Goal: Information Seeking & Learning: Compare options

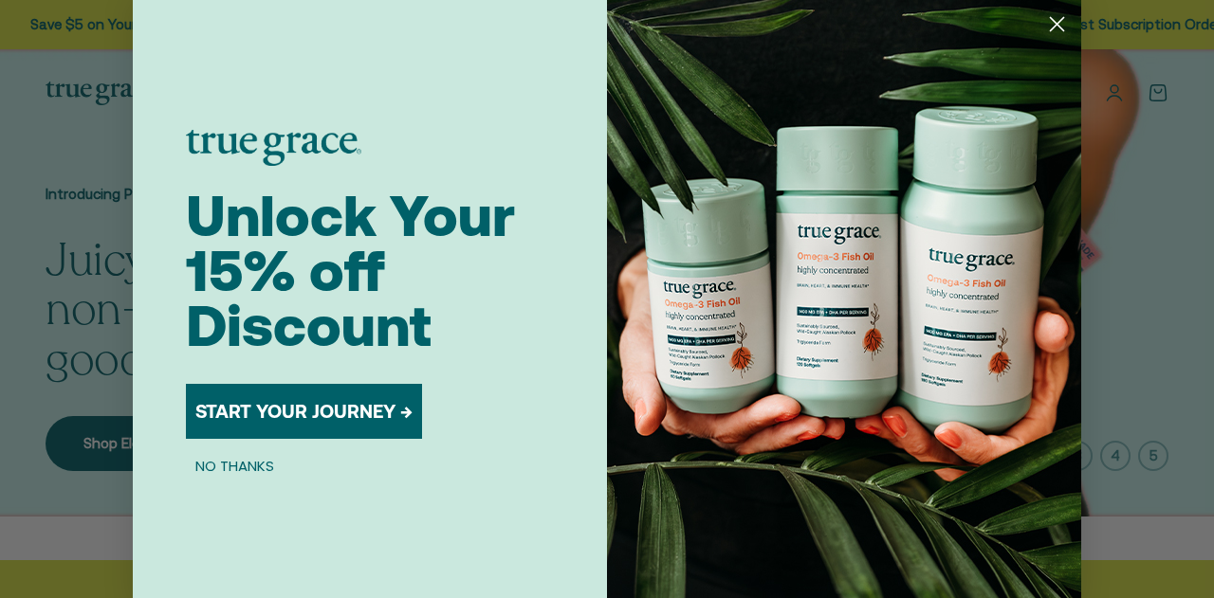
click at [1055, 32] on circle "Close dialog" at bounding box center [1056, 24] width 31 height 31
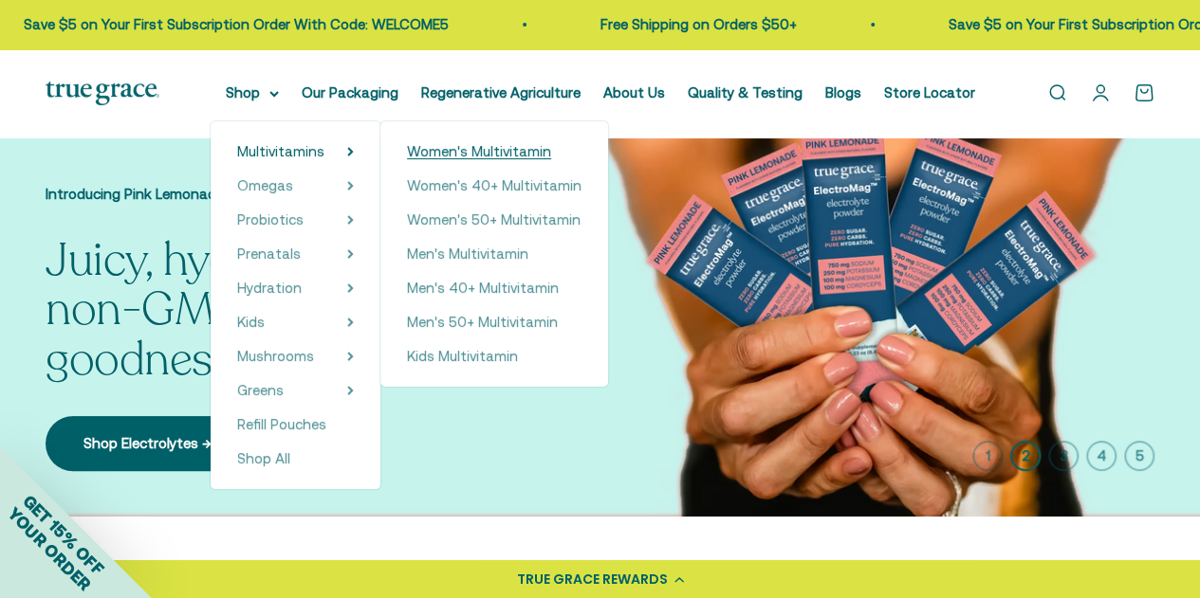
click at [435, 154] on span "Women's Multivitamin" at bounding box center [479, 151] width 144 height 16
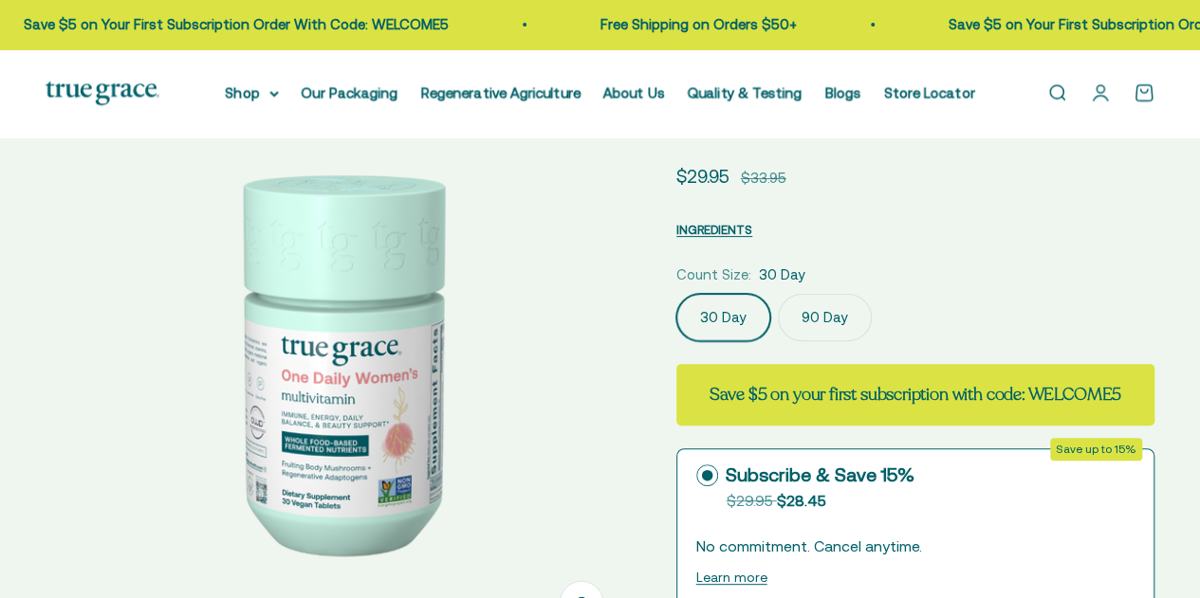
scroll to position [191, 0]
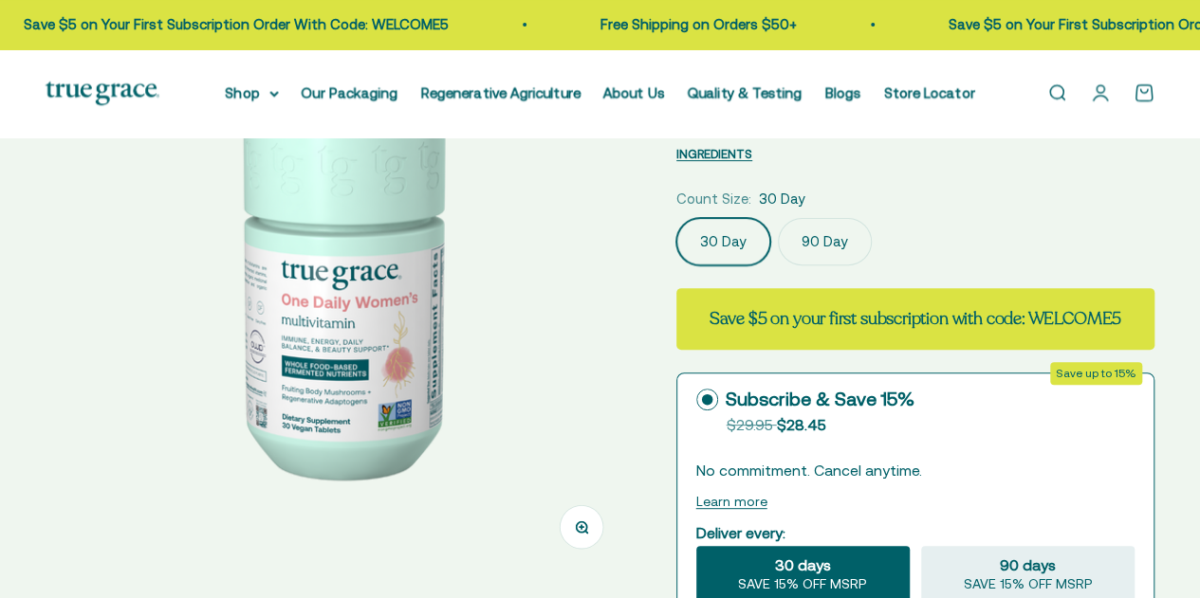
select select "3"
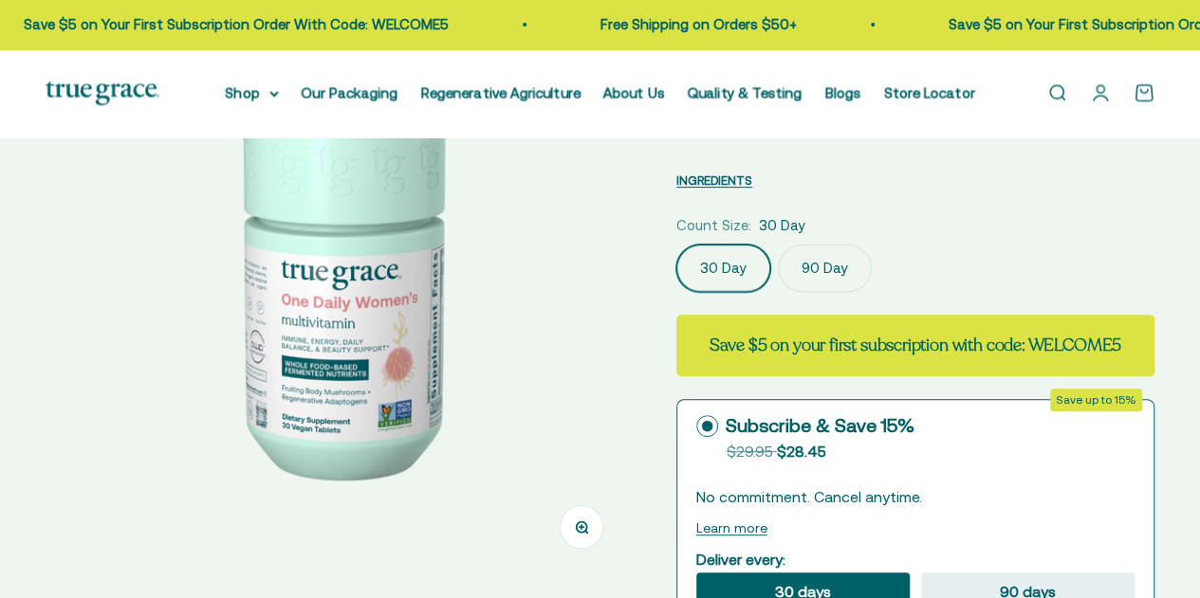
scroll to position [285, 0]
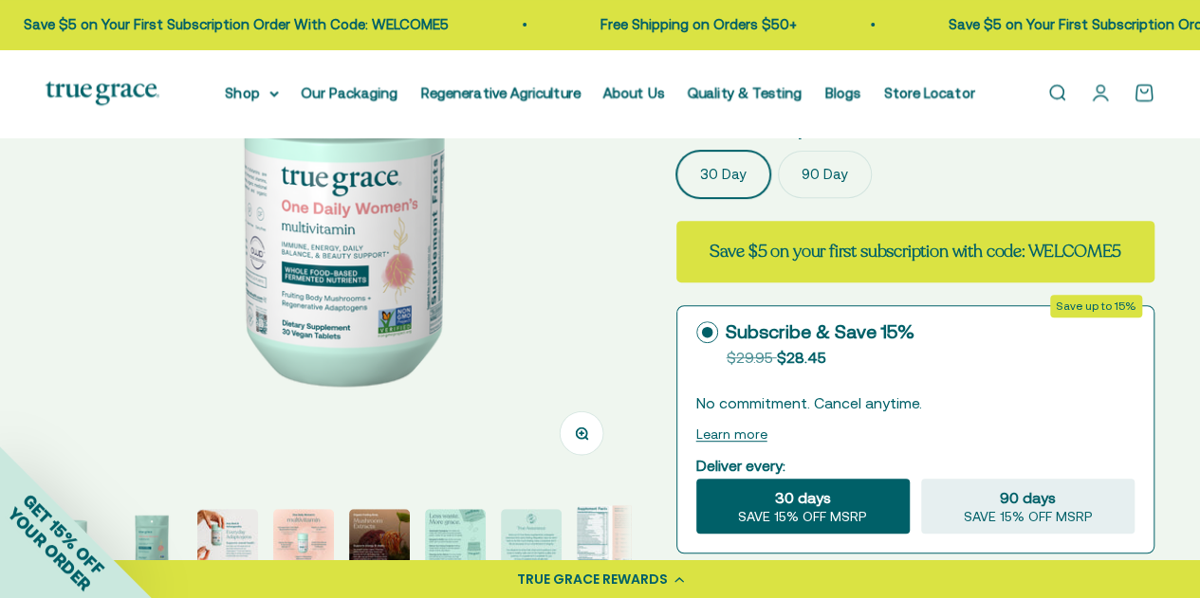
click at [599, 528] on img "Go to item 8" at bounding box center [607, 537] width 61 height 64
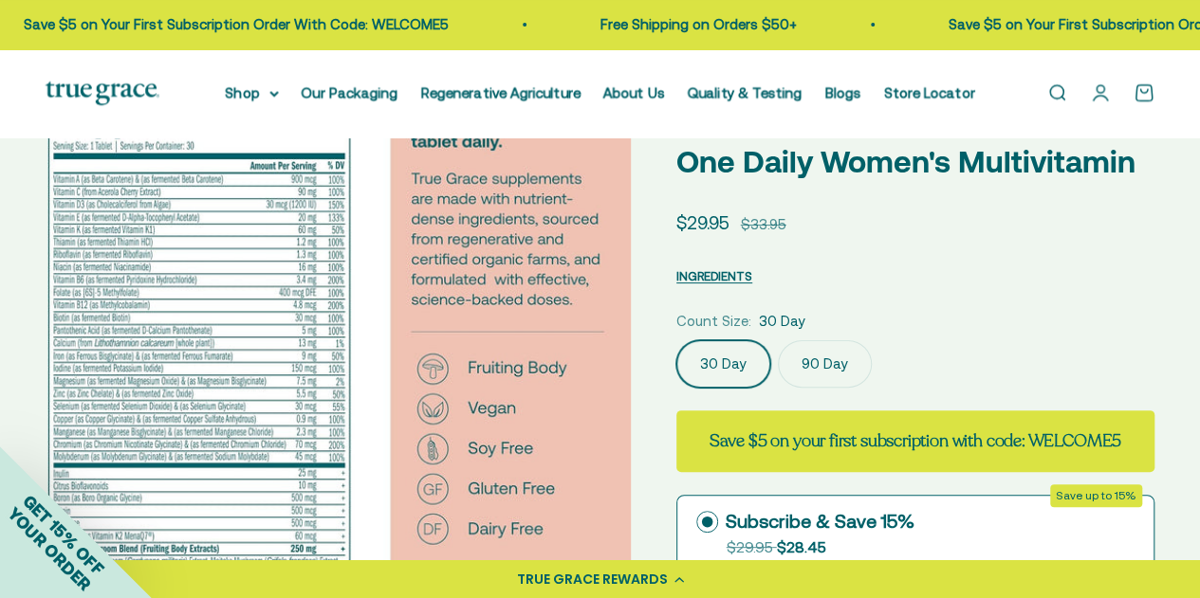
scroll to position [0, 0]
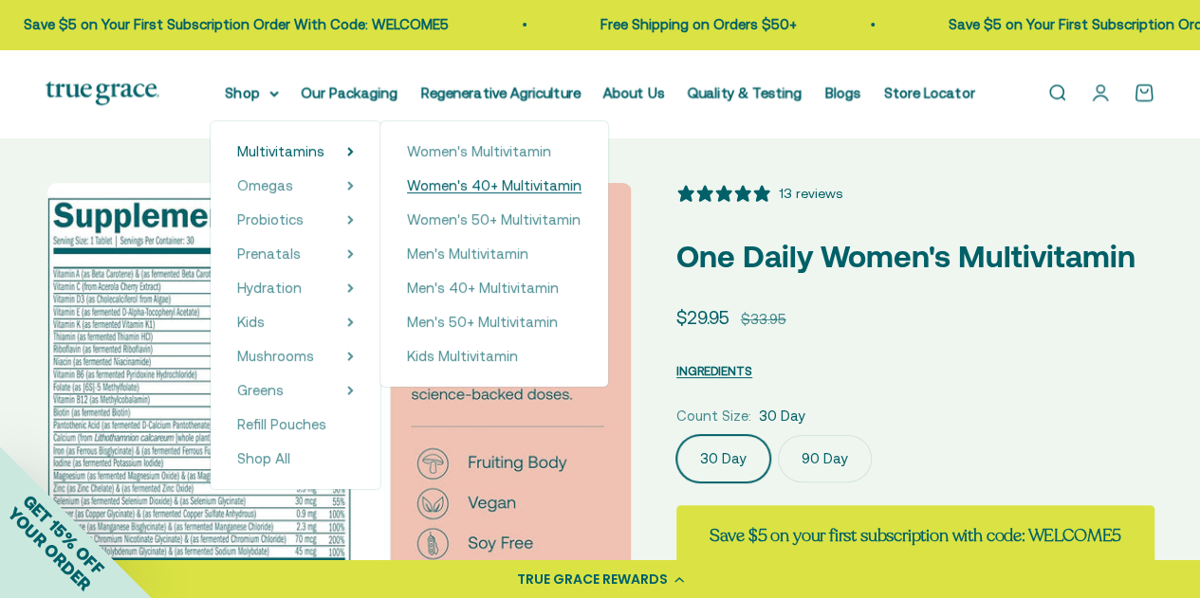
click at [476, 185] on span "Women's 40+ Multivitamin" at bounding box center [494, 185] width 174 height 16
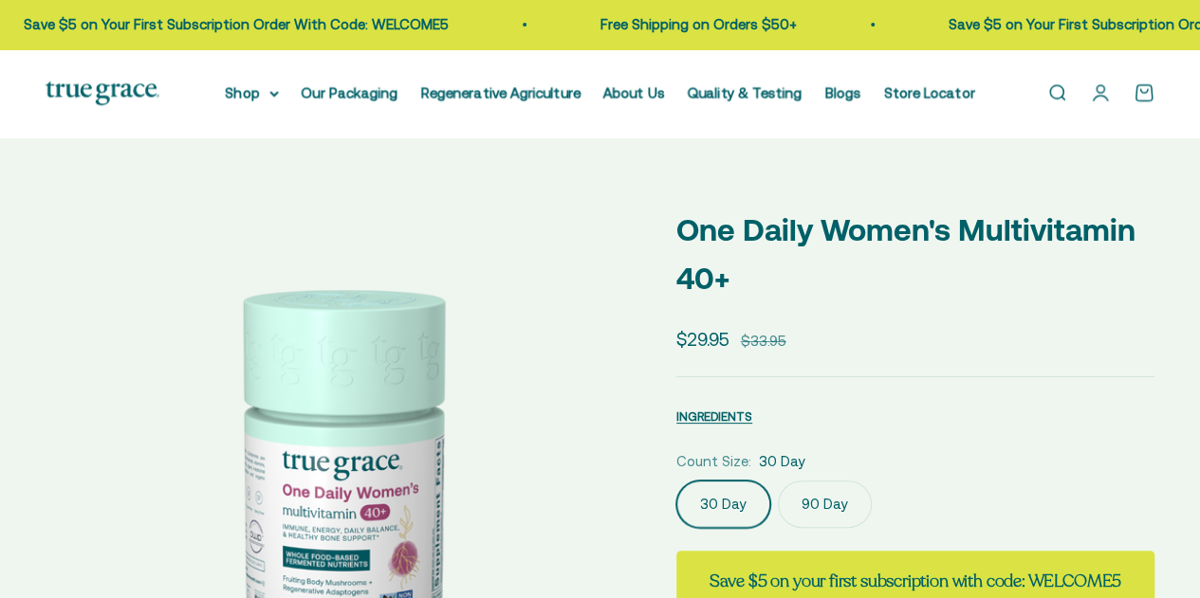
scroll to position [152, 0]
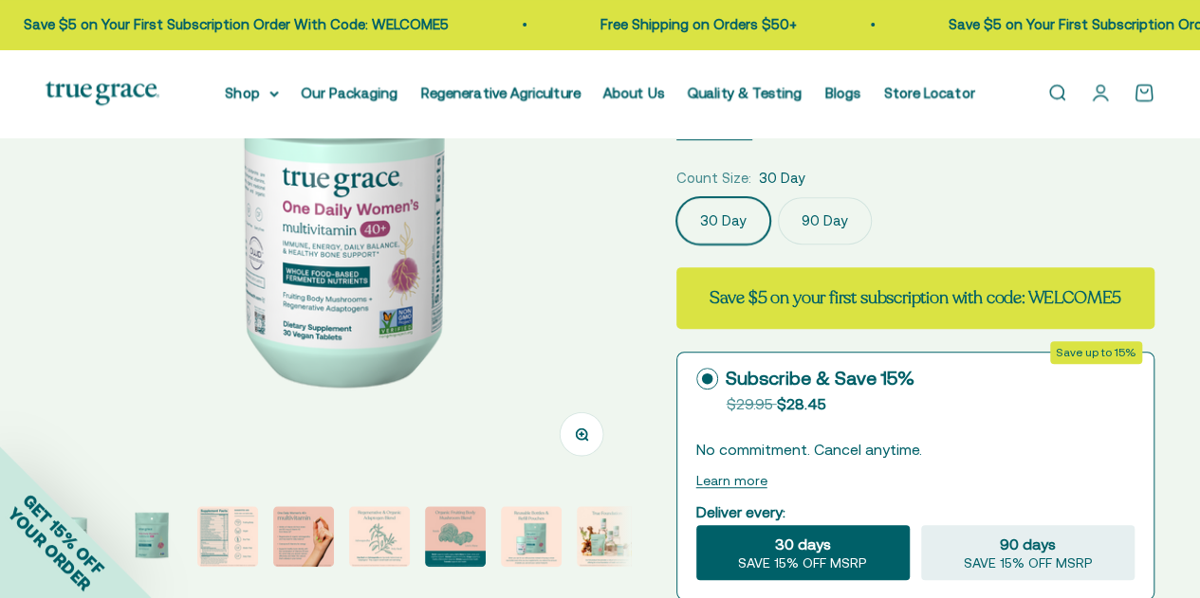
select select "3"
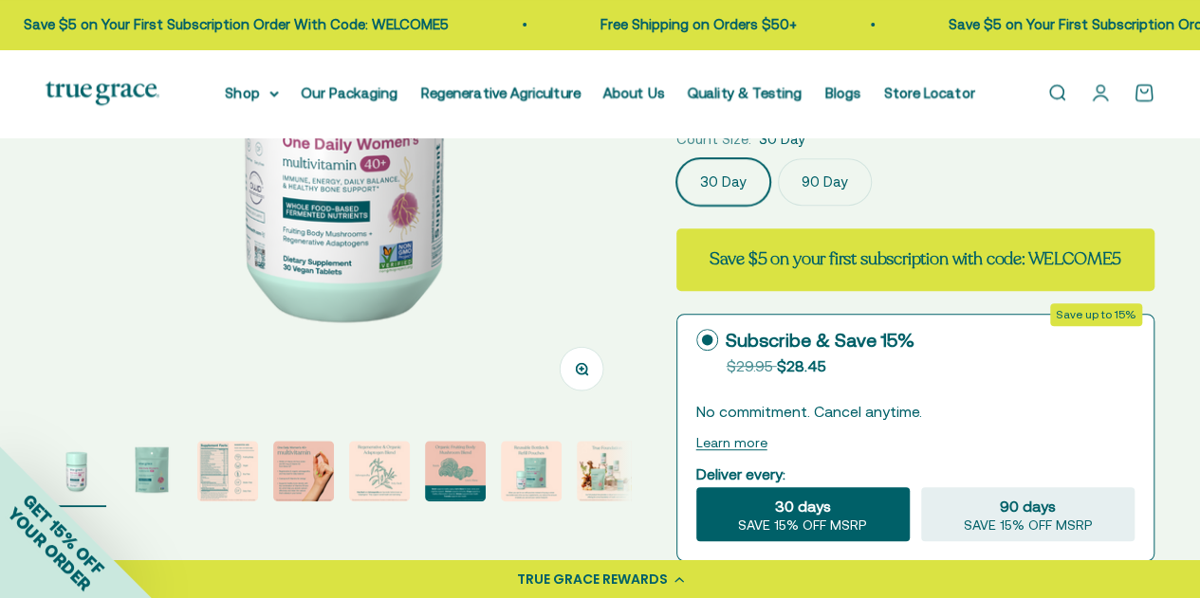
scroll to position [379, 0]
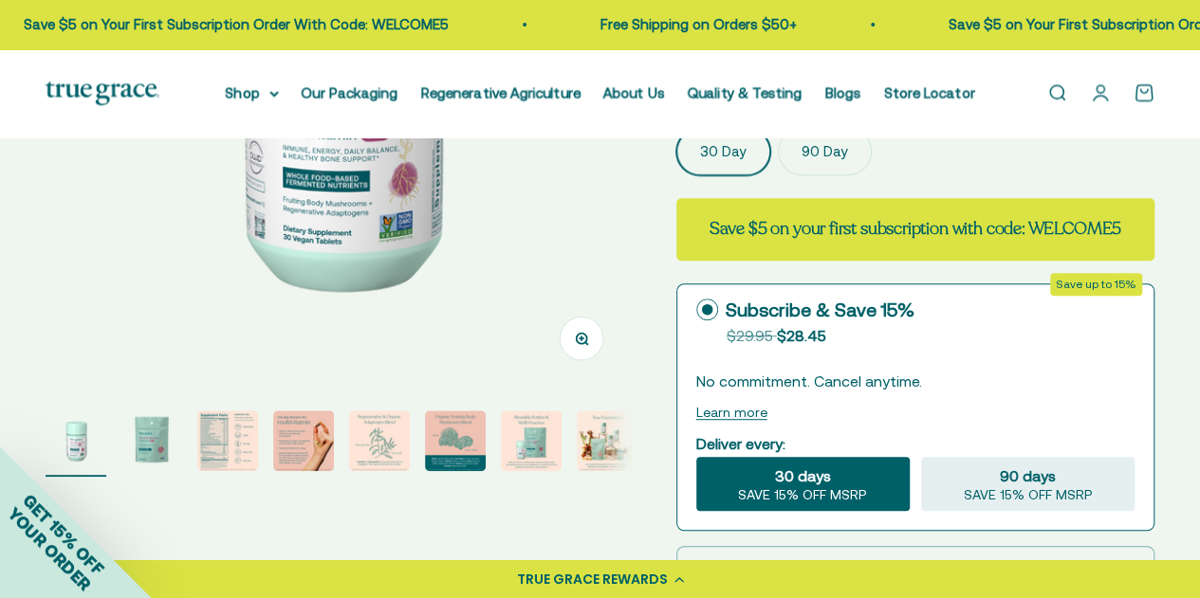
click at [214, 453] on img "Go to item 3" at bounding box center [227, 441] width 61 height 61
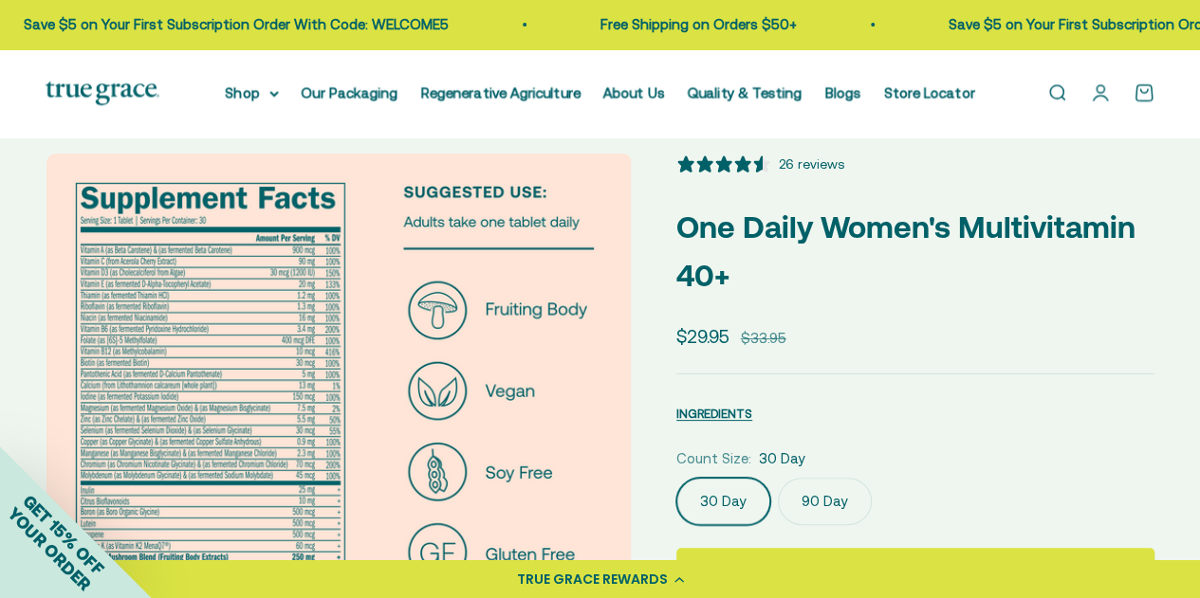
scroll to position [0, 0]
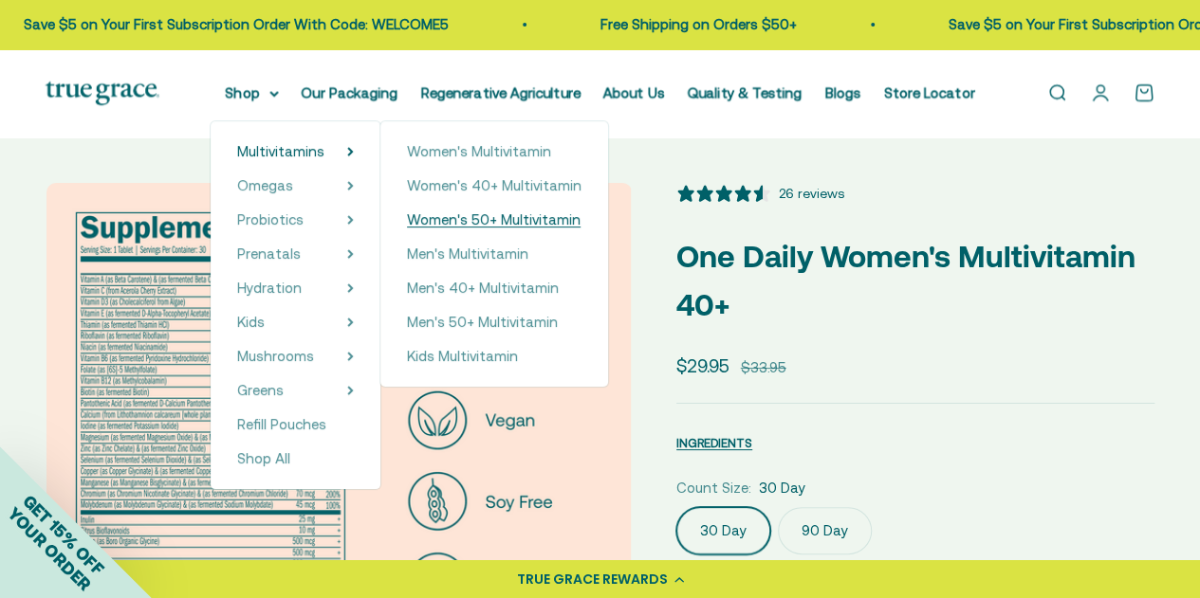
click at [487, 219] on span "Women's 50+ Multivitamin" at bounding box center [494, 219] width 174 height 16
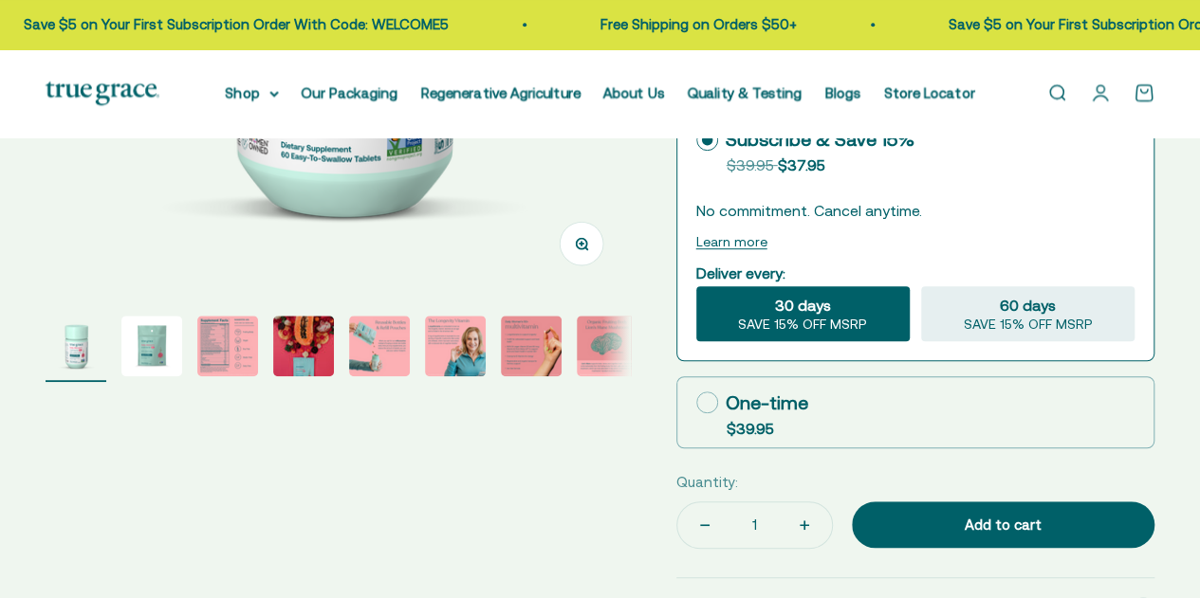
select select "3"
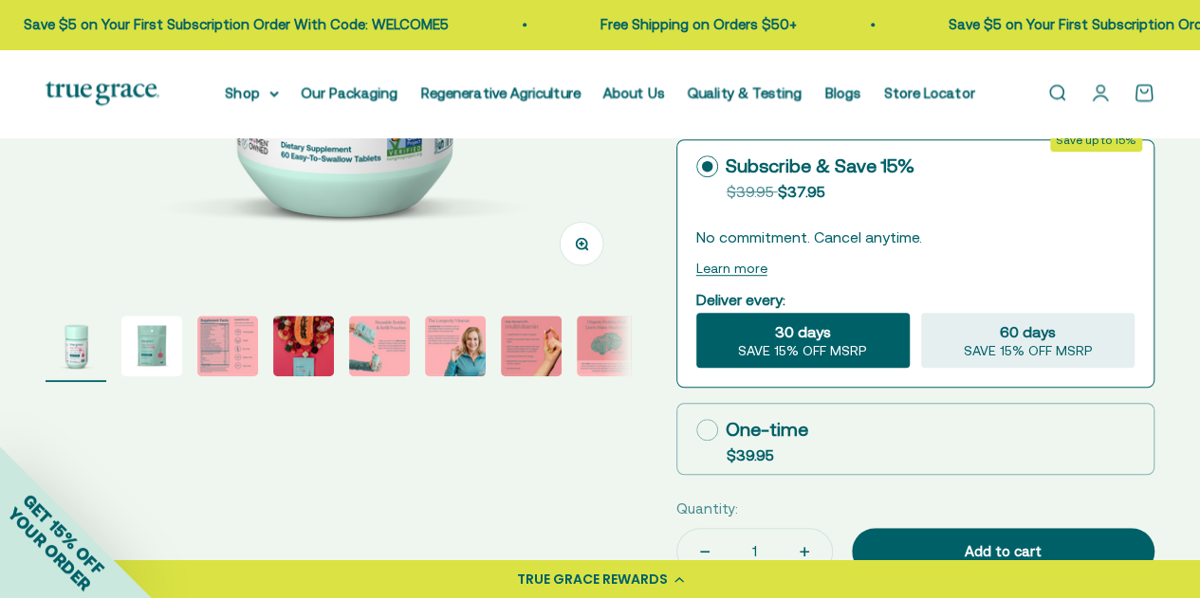
click at [237, 344] on img "Go to item 3" at bounding box center [227, 346] width 61 height 61
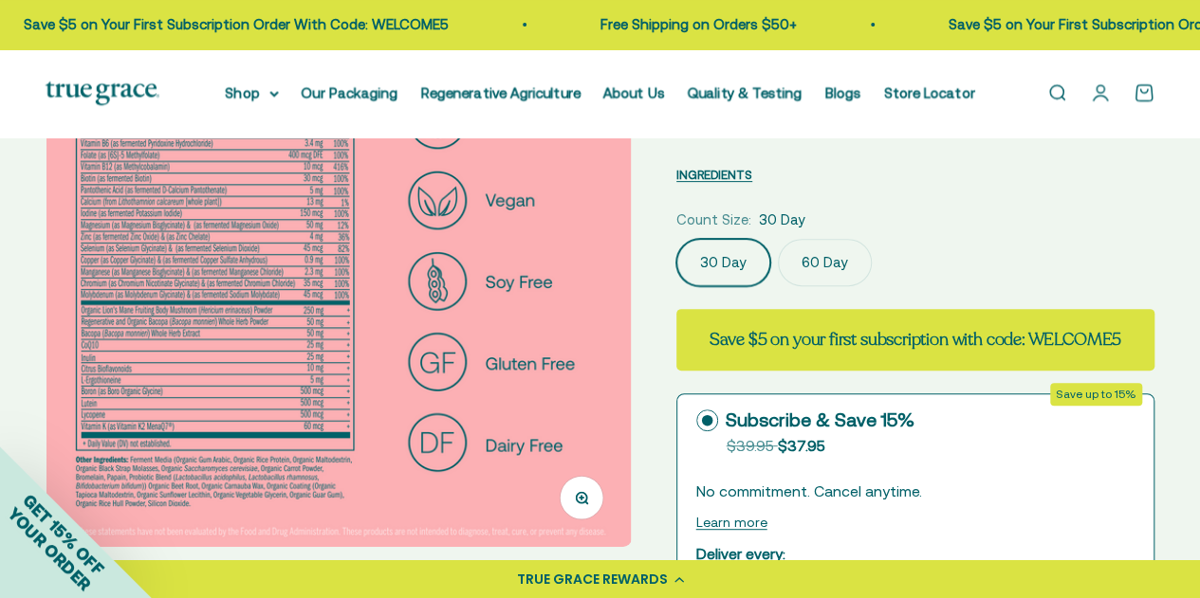
scroll to position [95, 0]
